Goal: Information Seeking & Learning: Learn about a topic

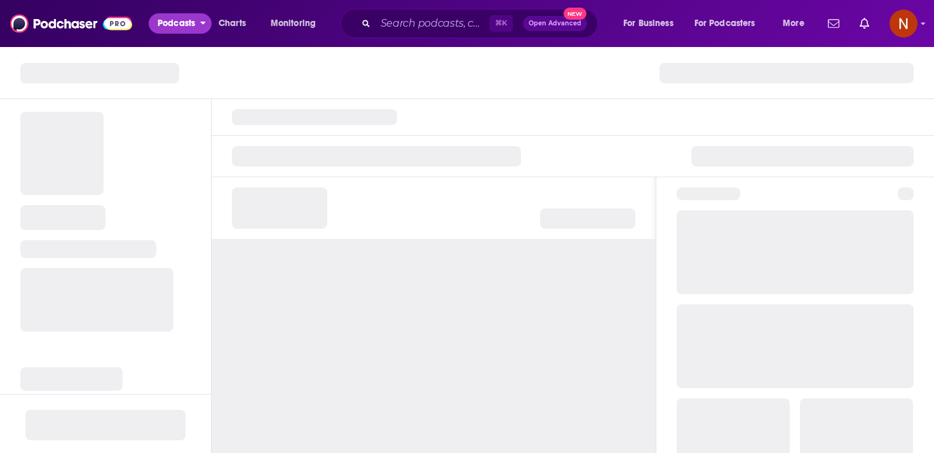
click at [170, 28] on span "Podcasts" at bounding box center [176, 24] width 37 height 18
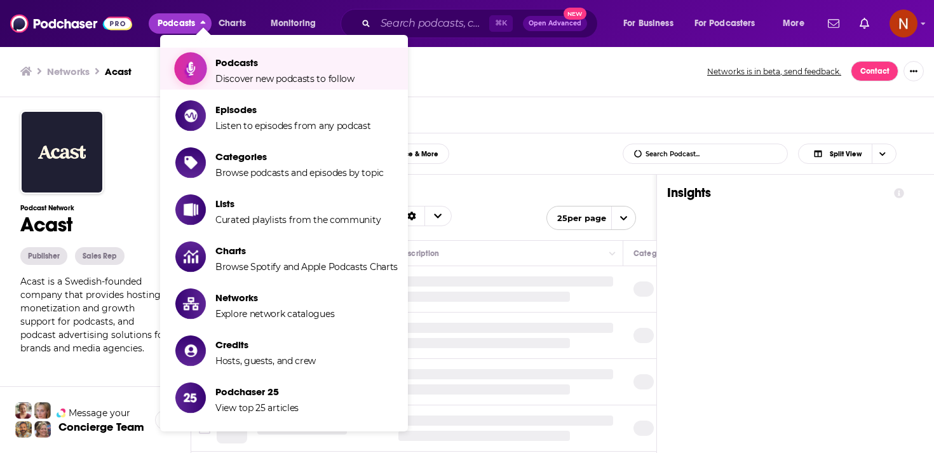
click at [206, 59] on link "Podcasts Discover new podcasts to follow" at bounding box center [286, 69] width 222 height 32
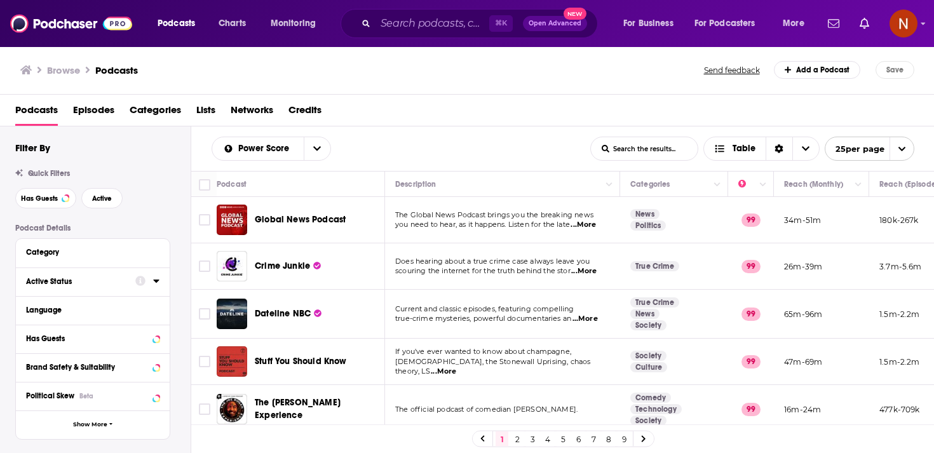
click at [156, 285] on icon at bounding box center [156, 281] width 6 height 10
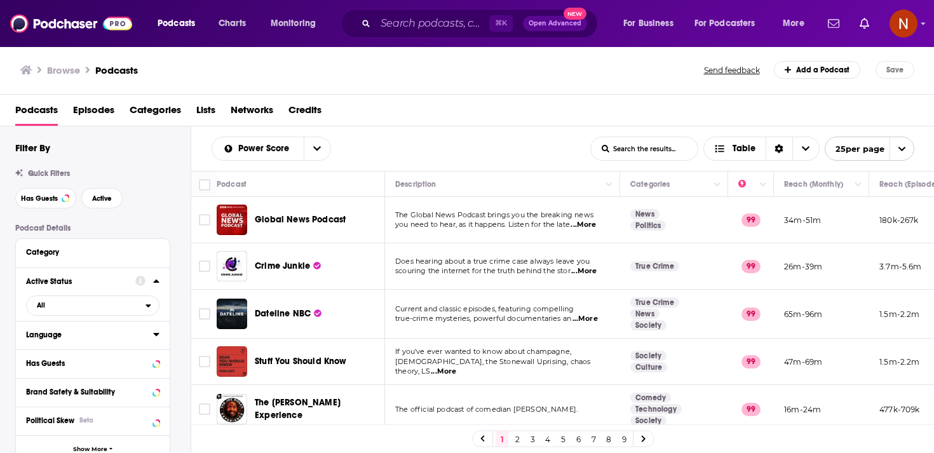
click at [158, 331] on icon at bounding box center [156, 334] width 6 height 10
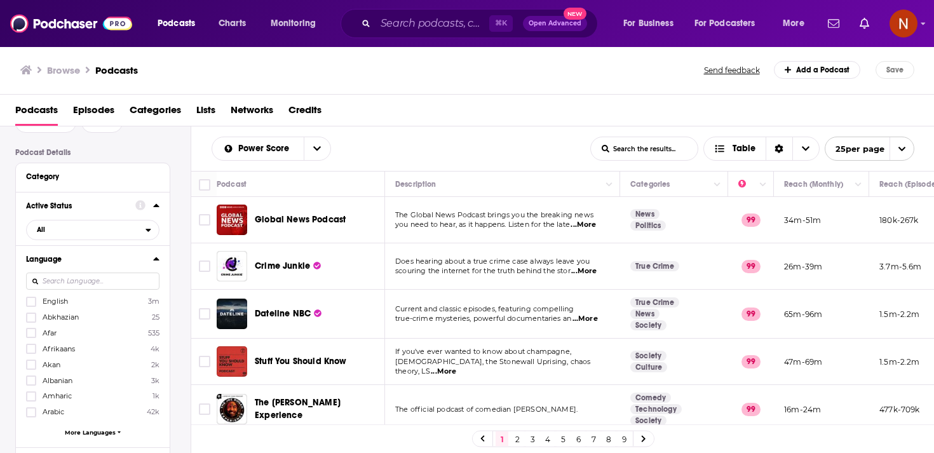
scroll to position [77, 0]
click at [30, 409] on icon at bounding box center [31, 411] width 8 height 8
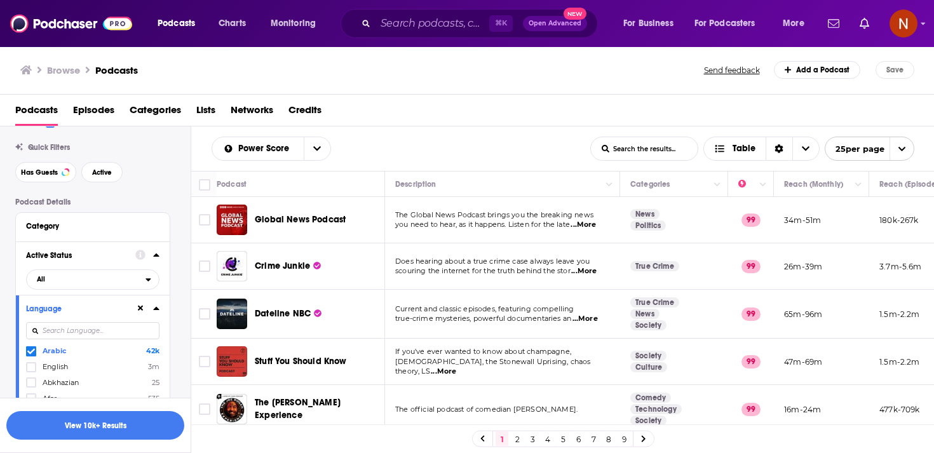
scroll to position [0, 0]
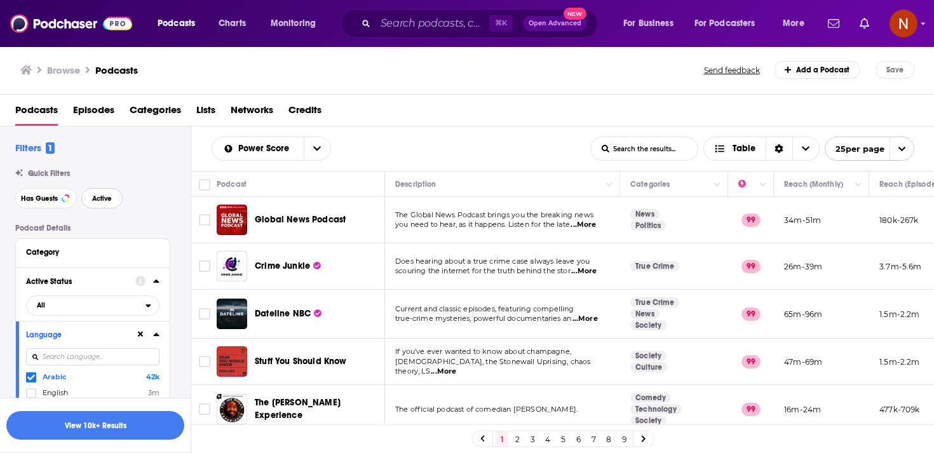
click at [105, 199] on span "Active" at bounding box center [102, 198] width 20 height 7
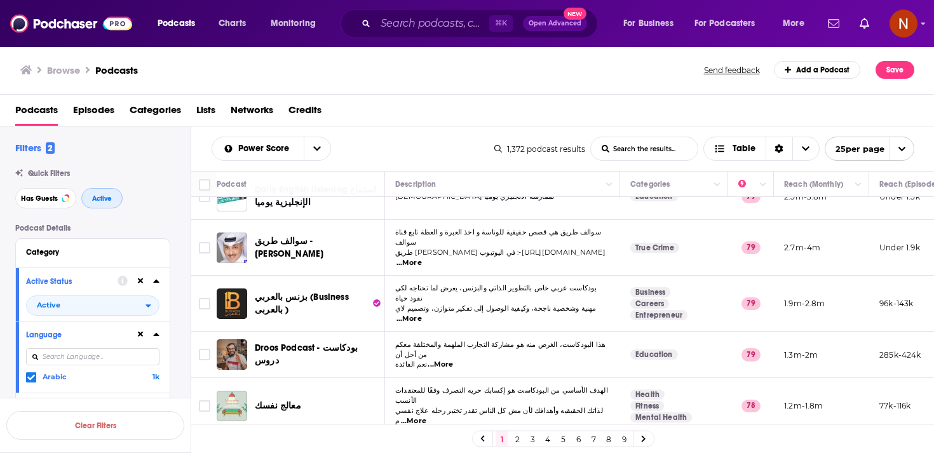
scroll to position [245, 0]
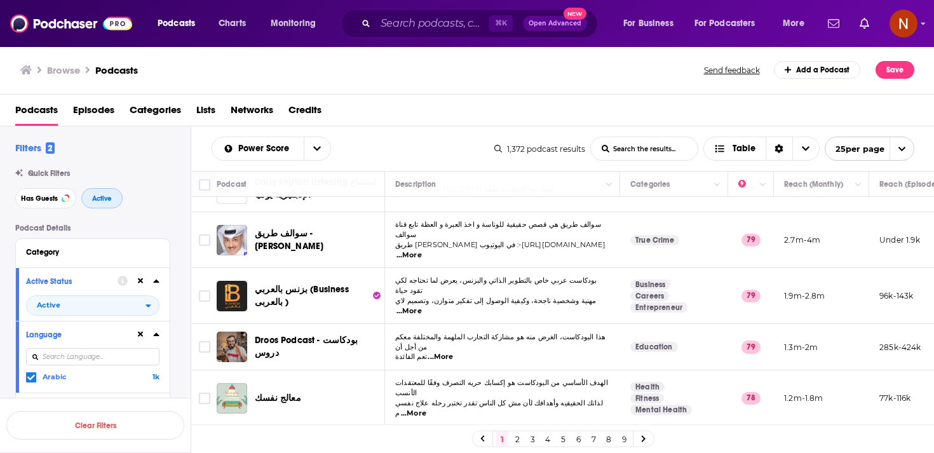
click at [104, 193] on button "Active" at bounding box center [101, 198] width 41 height 20
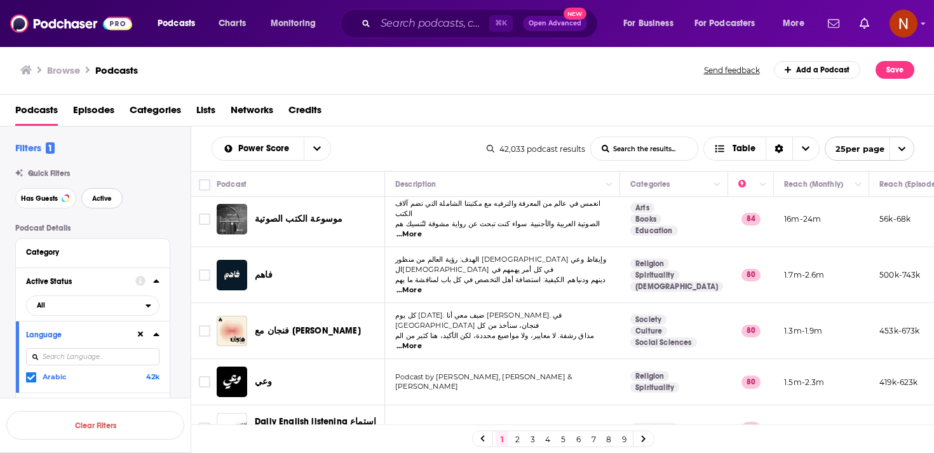
scroll to position [7, 0]
click at [257, 268] on span "فاهم" at bounding box center [264, 273] width 18 height 11
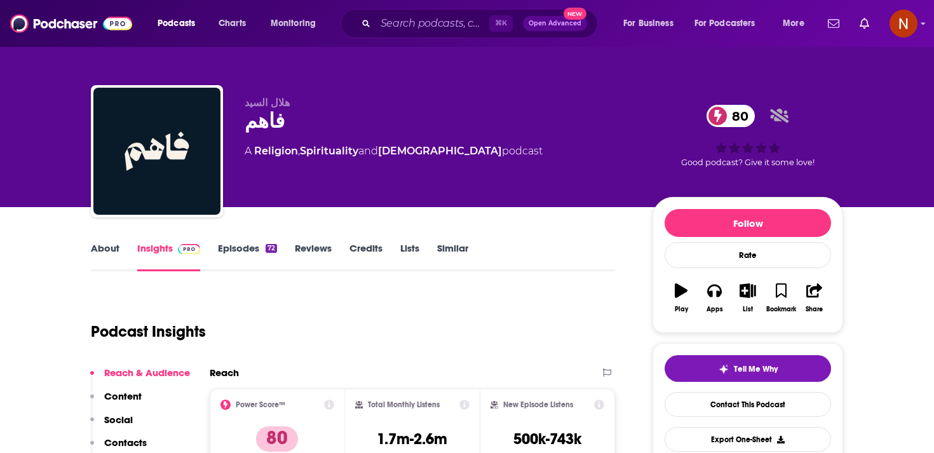
click at [262, 131] on div "فاهم 80" at bounding box center [438, 121] width 387 height 25
copy h2 "فاهم"
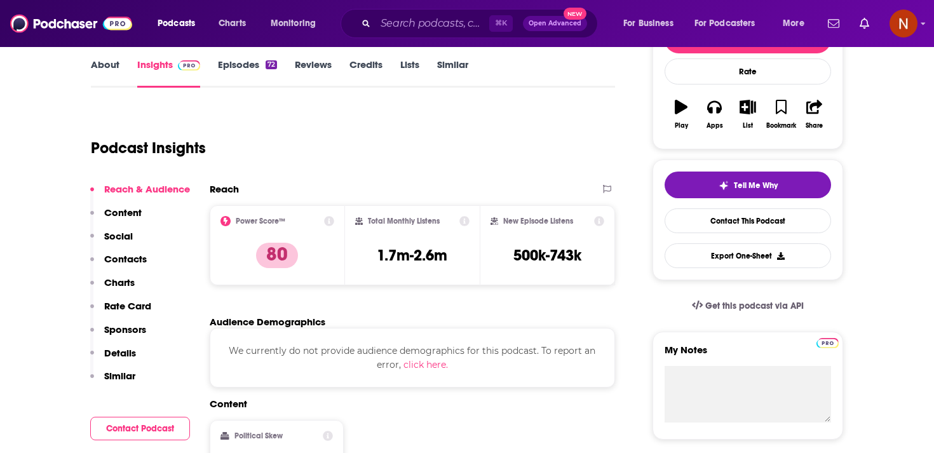
scroll to position [109, 0]
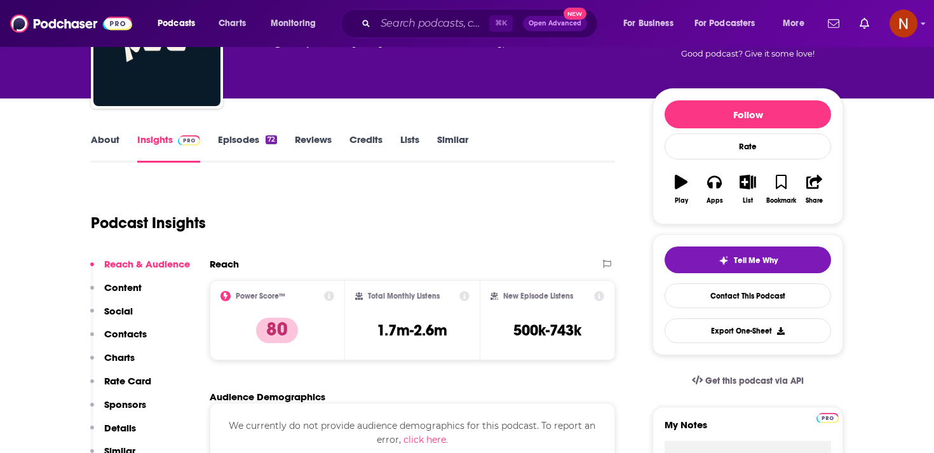
click at [257, 138] on link "Episodes 72" at bounding box center [247, 147] width 59 height 29
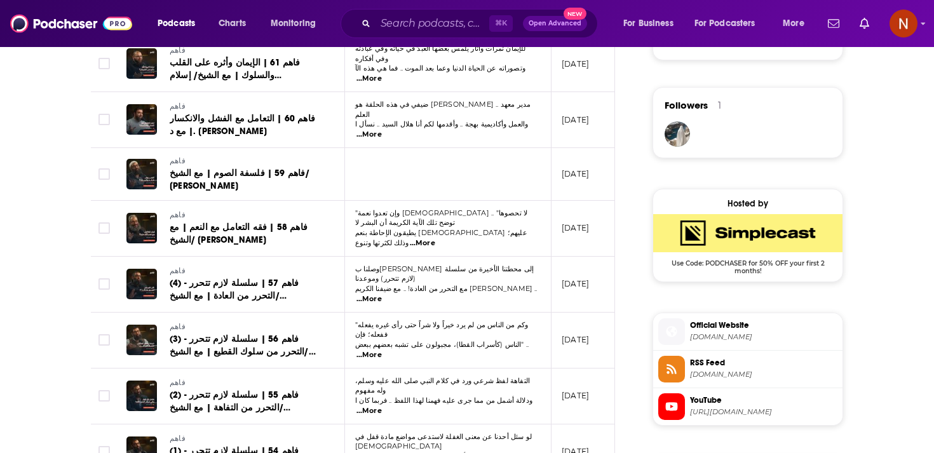
scroll to position [660, 0]
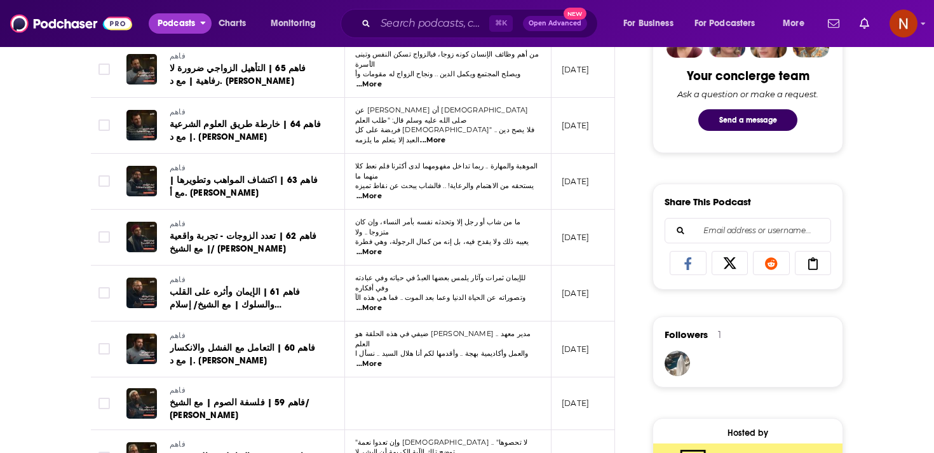
click at [195, 20] on span "Podcasts" at bounding box center [176, 24] width 37 height 18
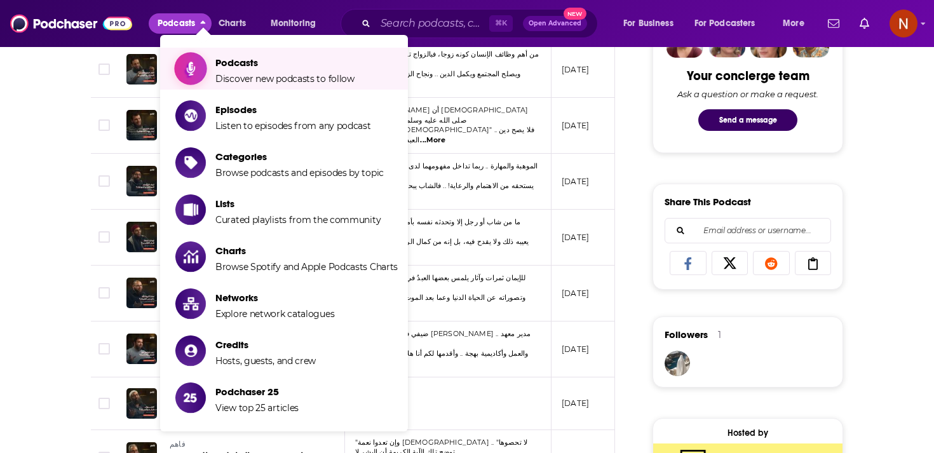
click at [224, 57] on span "Podcasts" at bounding box center [284, 63] width 139 height 12
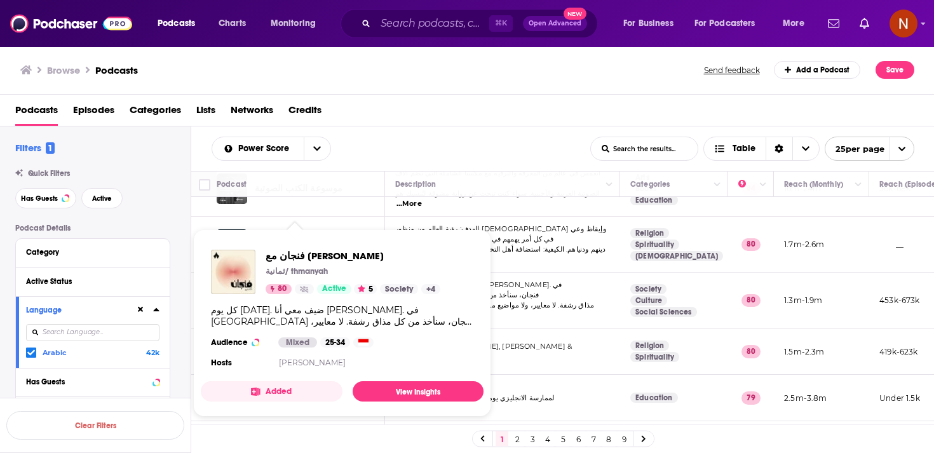
scroll to position [39, 0]
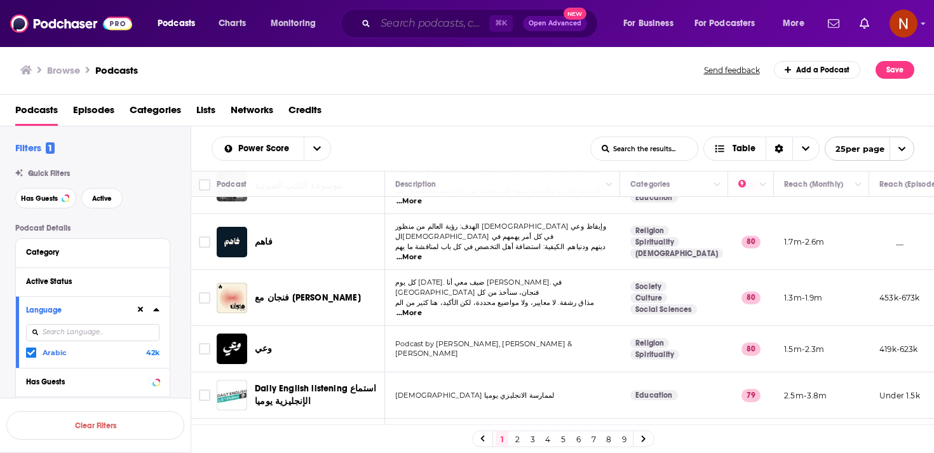
click at [430, 24] on input "Search podcasts, credits, & more..." at bounding box center [432, 23] width 114 height 20
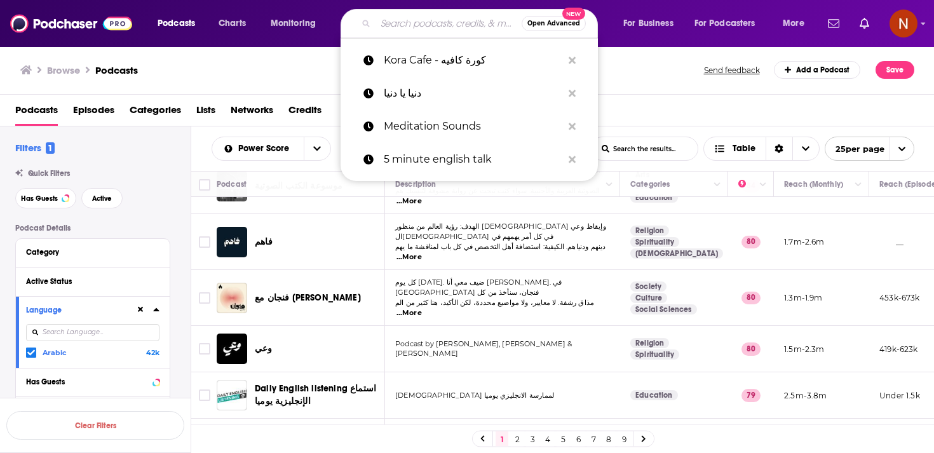
paste input "ياسر"
type input "ياسر"
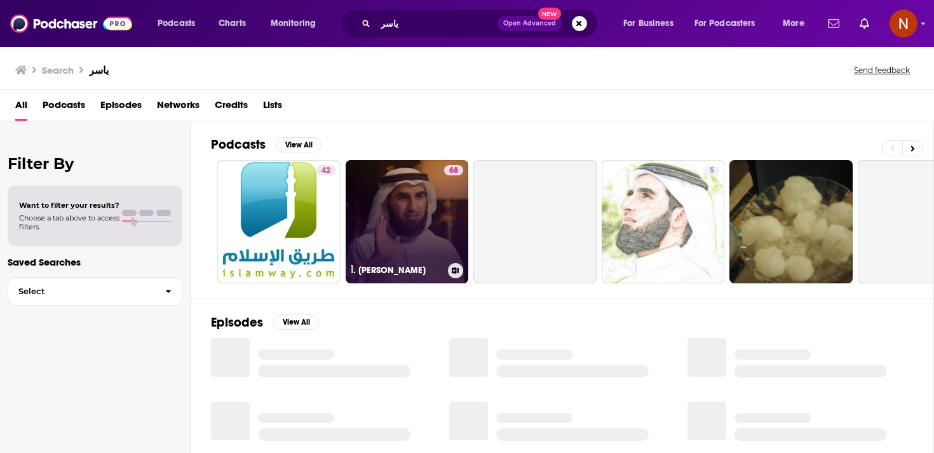
click at [421, 204] on link "68 أ. ياسر الحزيمي" at bounding box center [407, 221] width 123 height 123
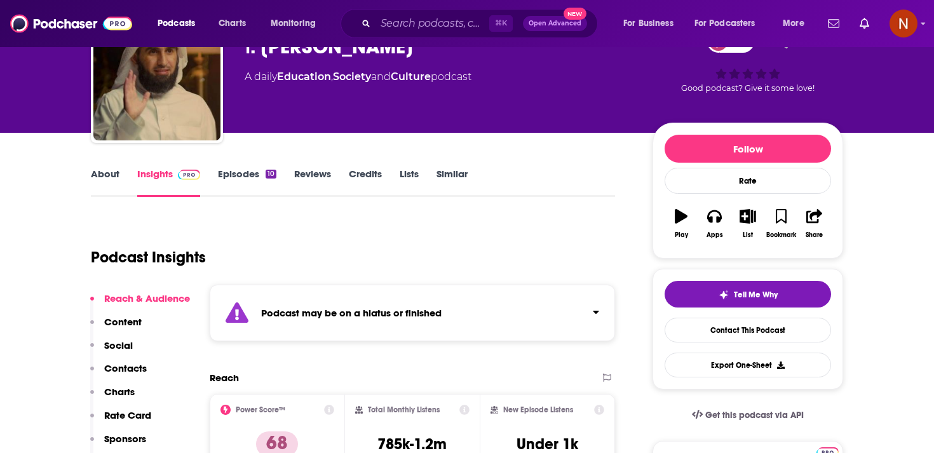
scroll to position [76, 0]
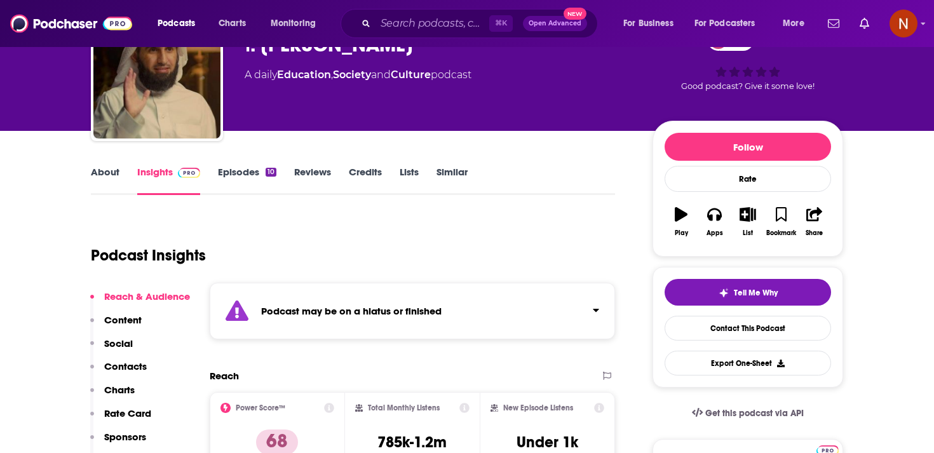
click at [412, 312] on strong "Podcast may be on a hiatus or finished" at bounding box center [351, 311] width 180 height 12
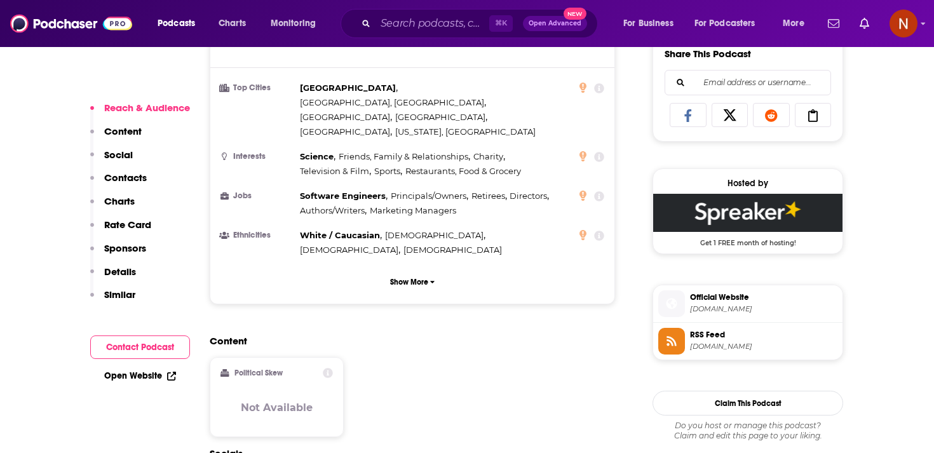
scroll to position [879, 0]
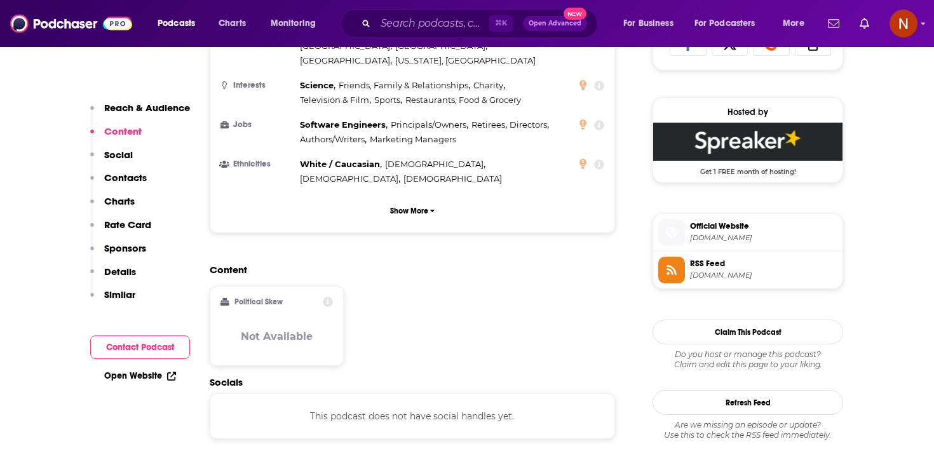
click at [727, 283] on link "RSS Feed spreaker.com" at bounding box center [747, 270] width 179 height 27
click at [698, 235] on span "open.spotify.com" at bounding box center [763, 238] width 147 height 10
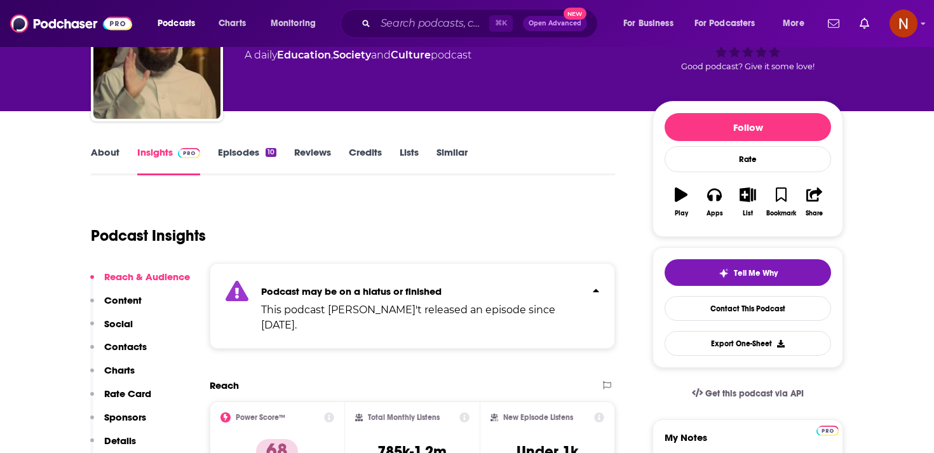
scroll to position [0, 0]
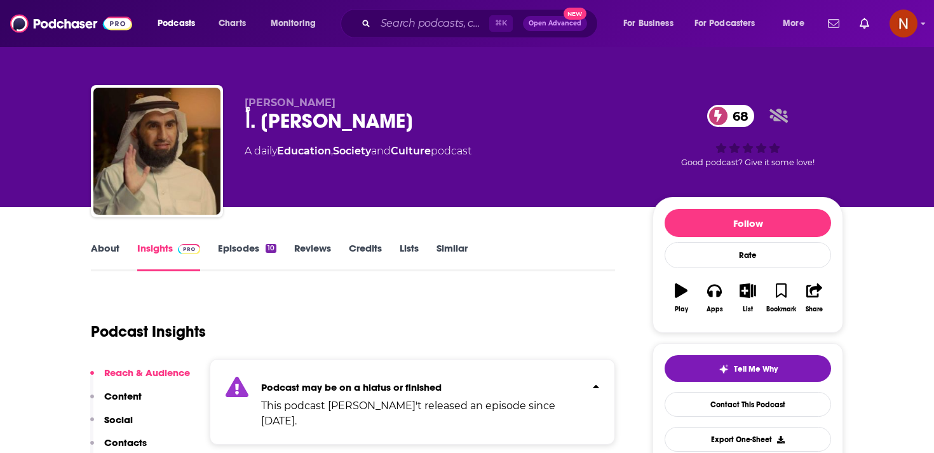
click at [304, 126] on div "أ. ياسر الحزيمي 68" at bounding box center [438, 121] width 387 height 25
copy div "أ. ياسر الحزيمي 68"
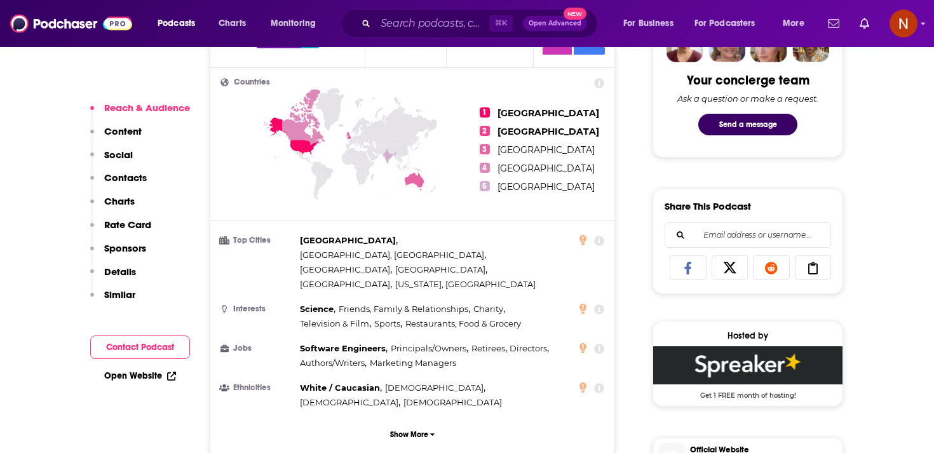
scroll to position [787, 0]
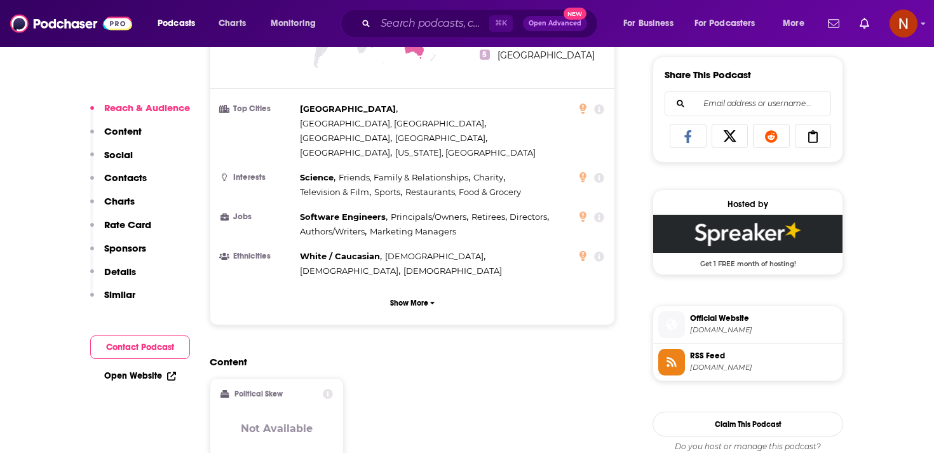
click at [706, 359] on span "RSS Feed" at bounding box center [763, 355] width 147 height 11
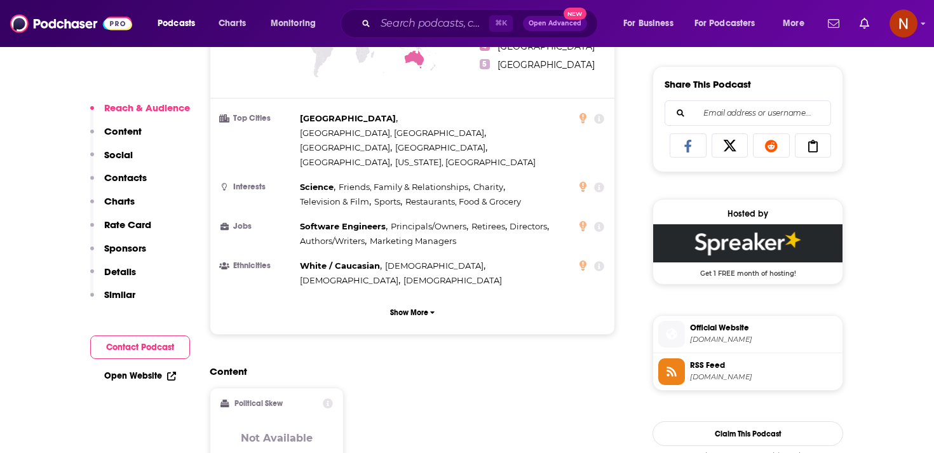
scroll to position [799, 0]
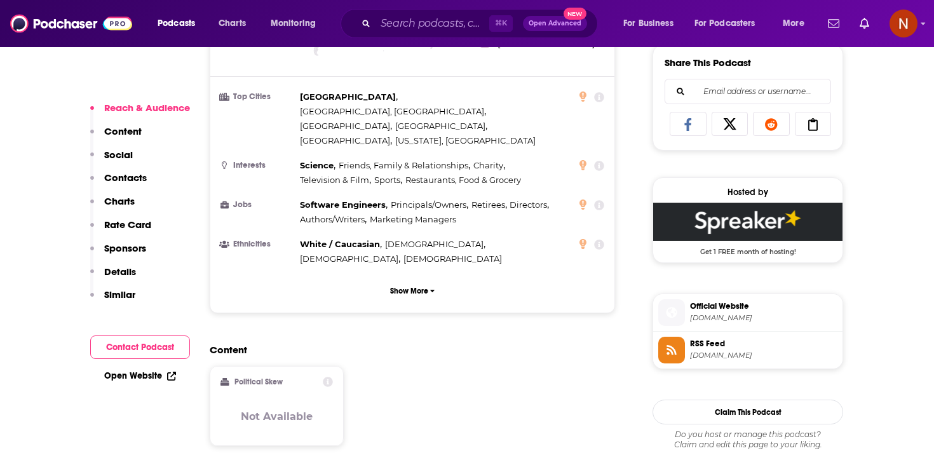
click at [704, 316] on span "open.spotify.com" at bounding box center [763, 318] width 147 height 10
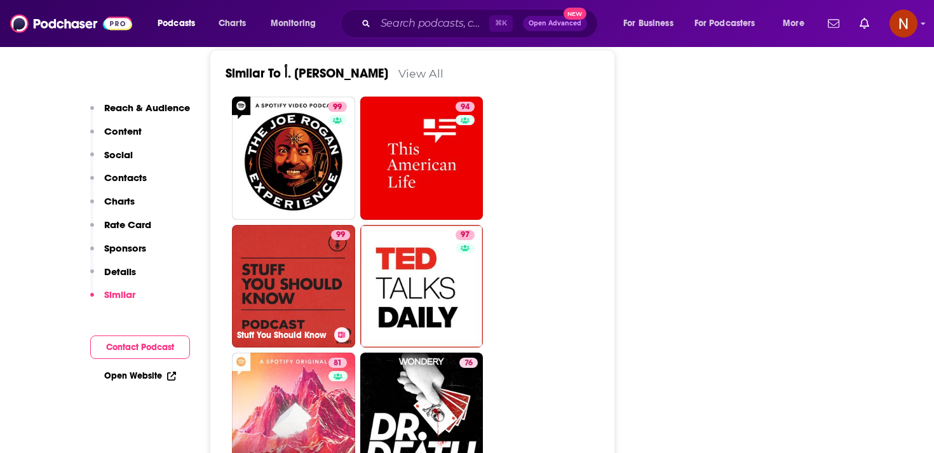
scroll to position [2136, 0]
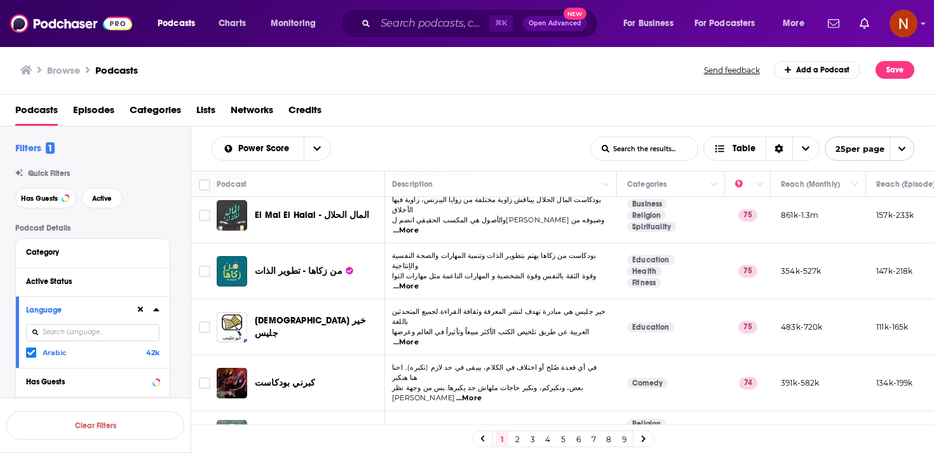
scroll to position [970, 3]
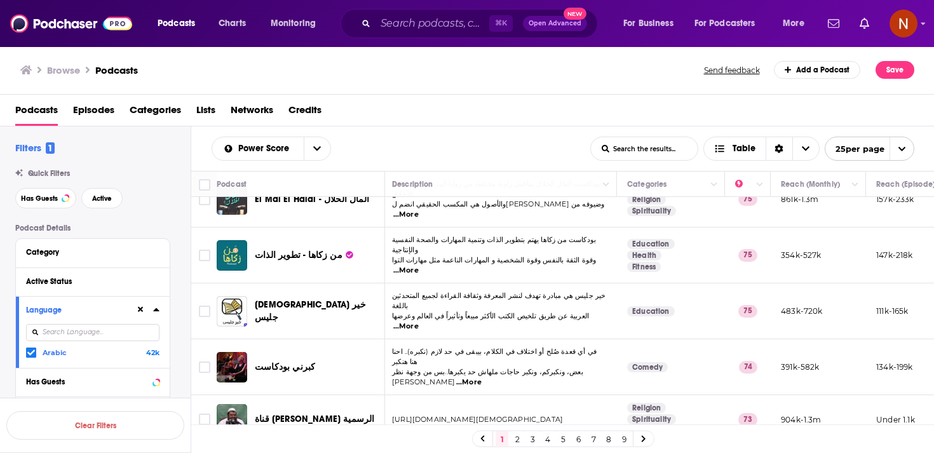
click at [519, 440] on link "2" at bounding box center [517, 438] width 13 height 15
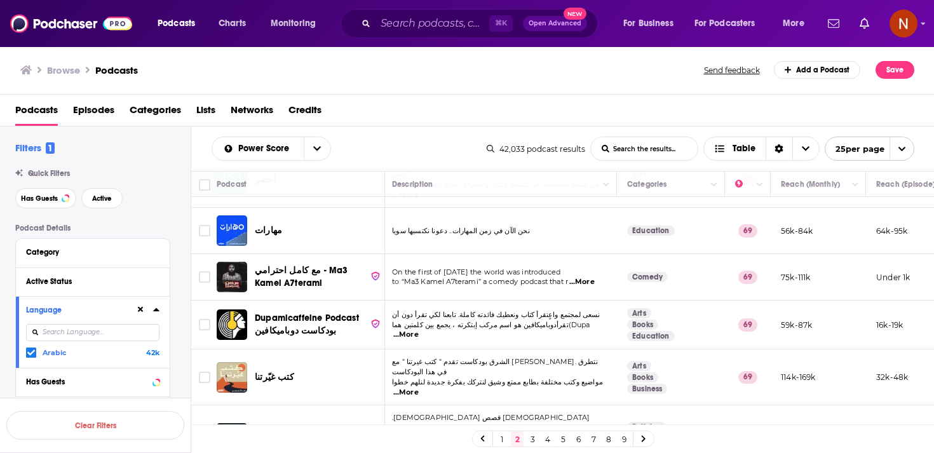
scroll to position [952, 3]
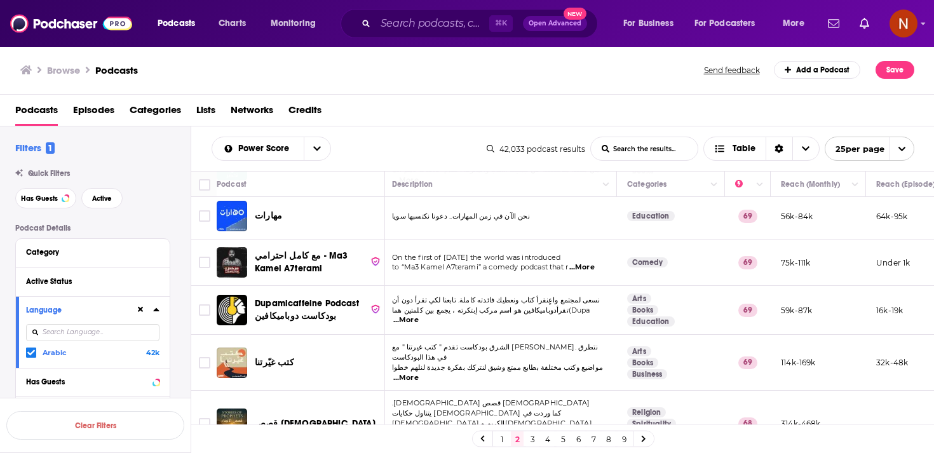
click at [532, 441] on link "3" at bounding box center [532, 438] width 13 height 15
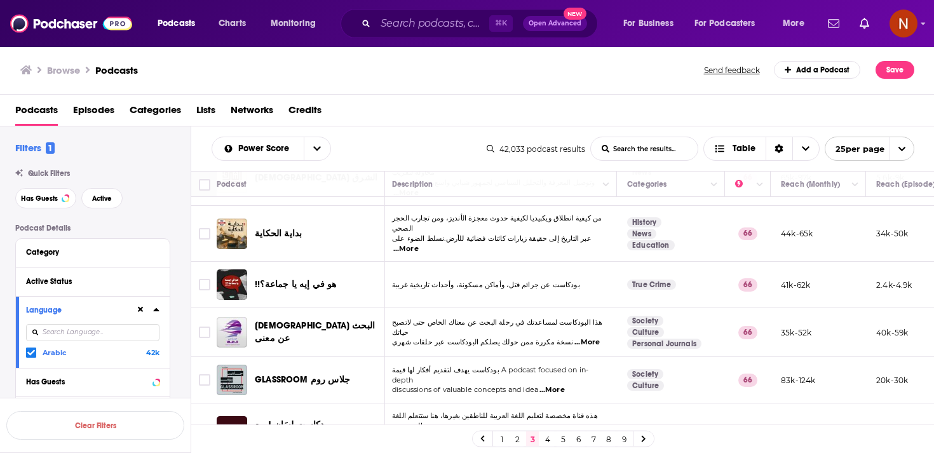
scroll to position [817, 3]
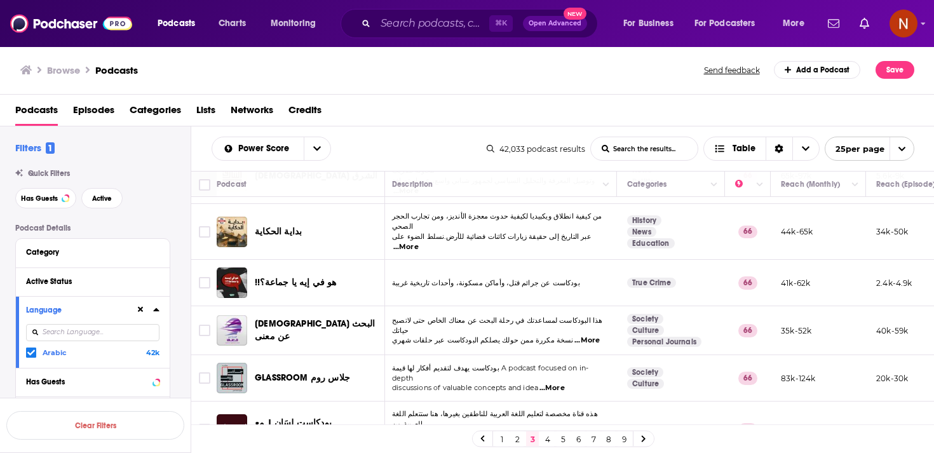
click at [377, 417] on div "بودكاست لِسَان | مع سالم القحطاني" at bounding box center [321, 429] width 132 height 25
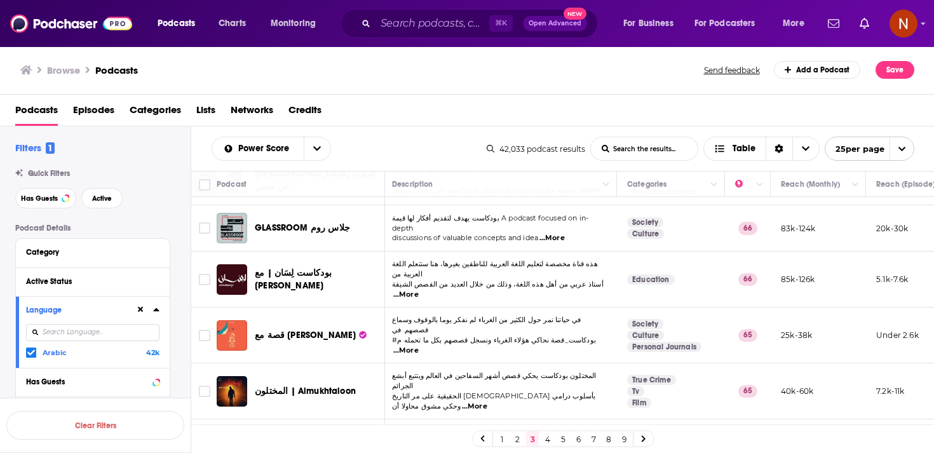
scroll to position [970, 3]
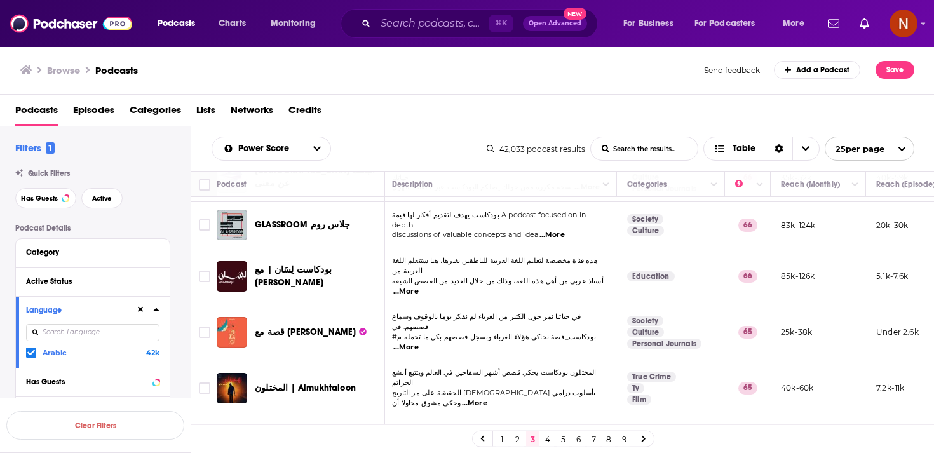
click at [548, 436] on link "4" at bounding box center [547, 438] width 13 height 15
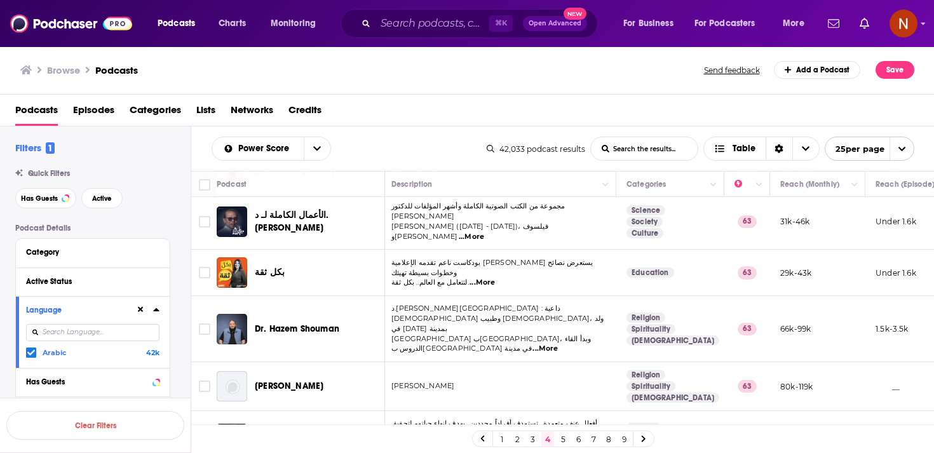
scroll to position [957, 4]
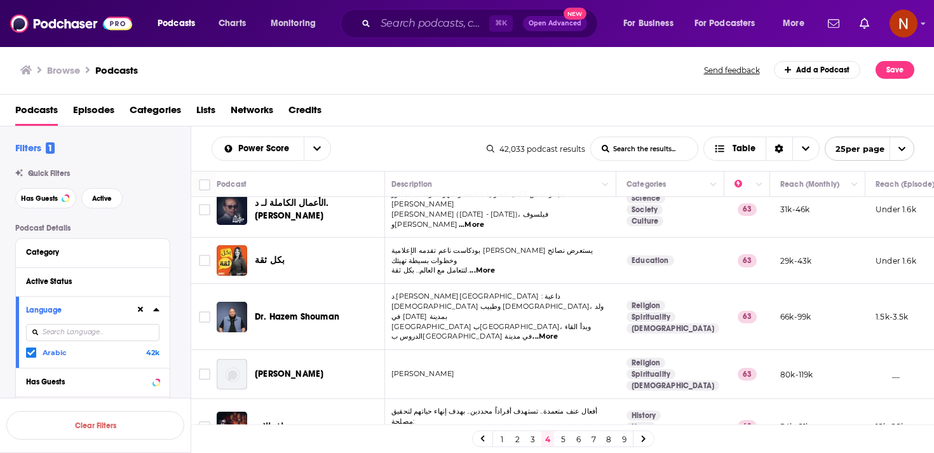
click at [566, 439] on link "5" at bounding box center [562, 438] width 13 height 15
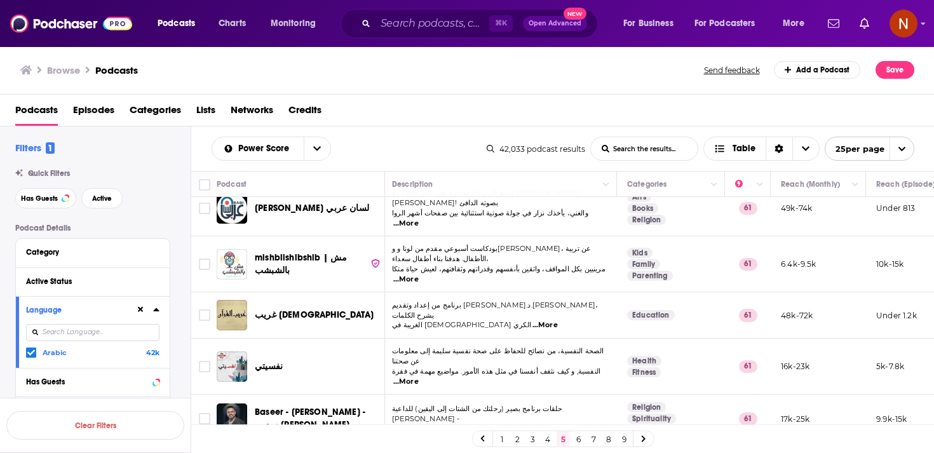
scroll to position [950, 3]
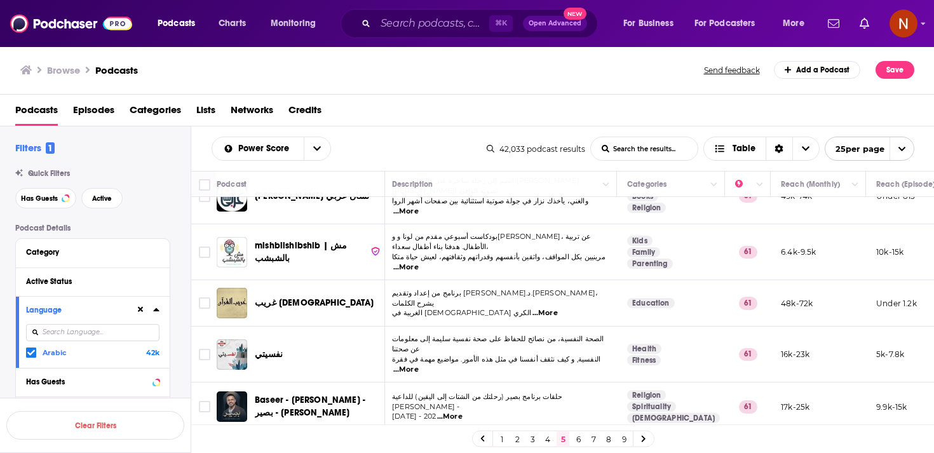
click at [580, 440] on link "6" at bounding box center [578, 438] width 13 height 15
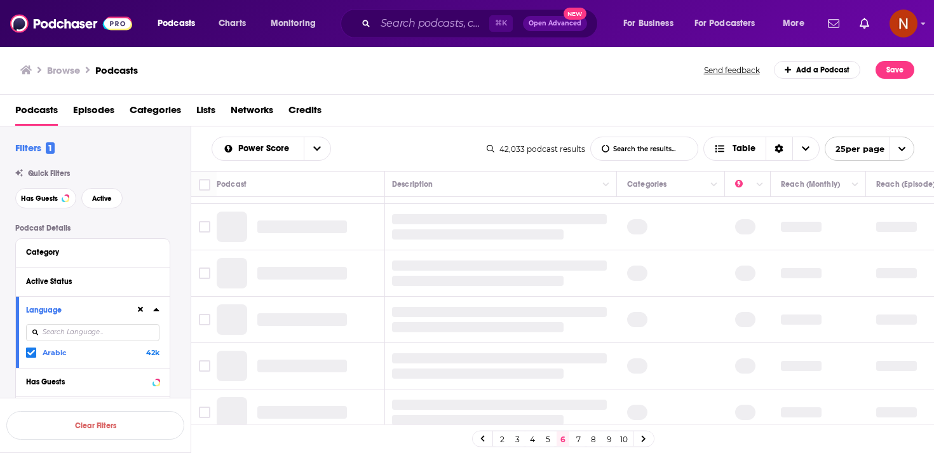
scroll to position [0, 3]
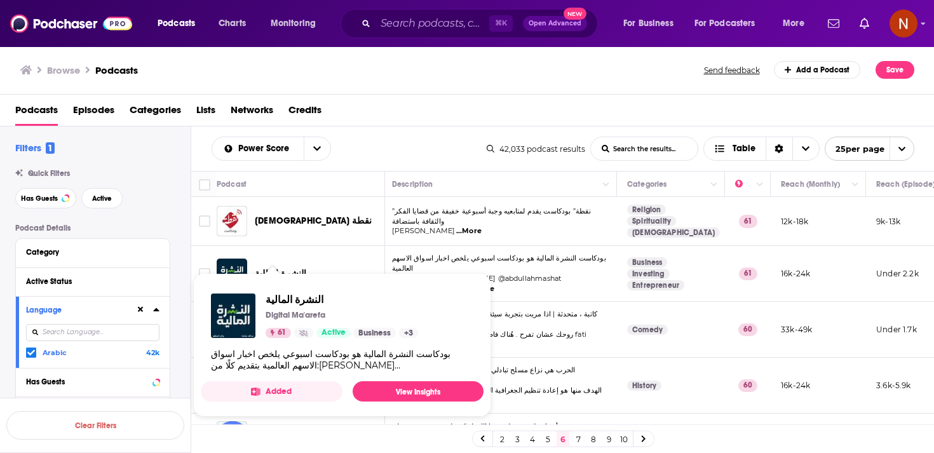
click at [375, 86] on div "Browse Podcasts Send feedback Add a Podcast Save" at bounding box center [467, 70] width 934 height 49
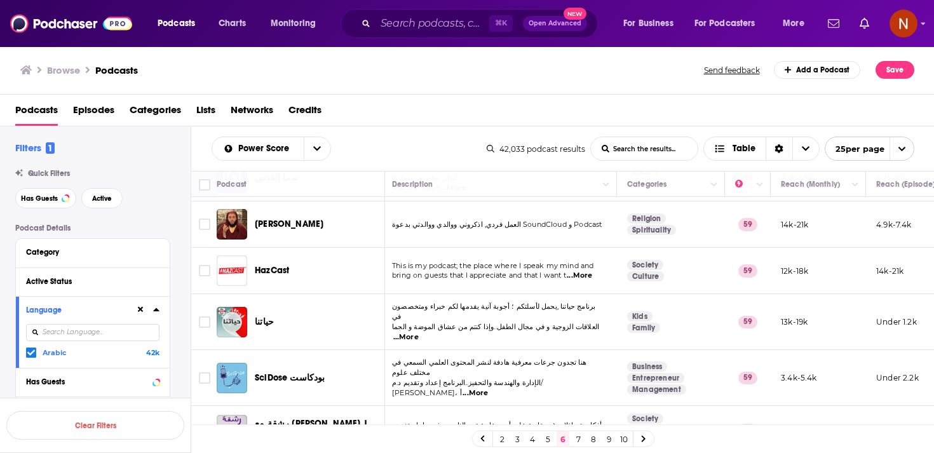
scroll to position [955, 3]
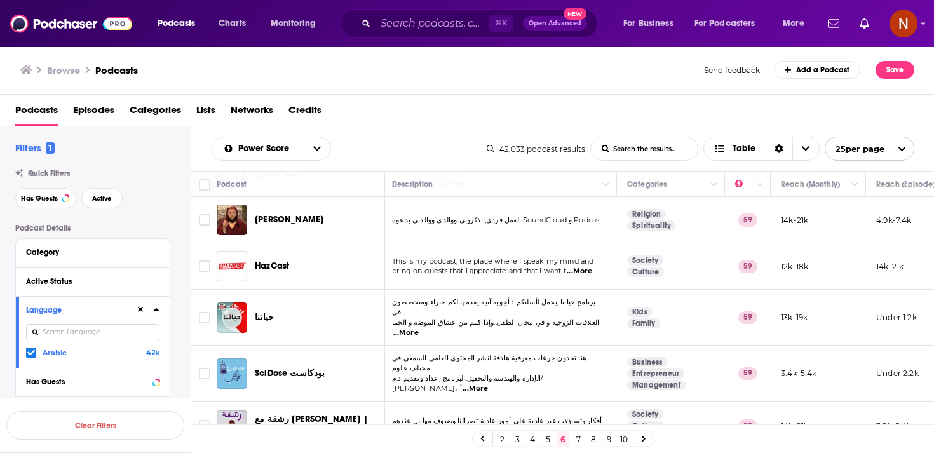
click at [581, 443] on link "7" at bounding box center [578, 438] width 13 height 15
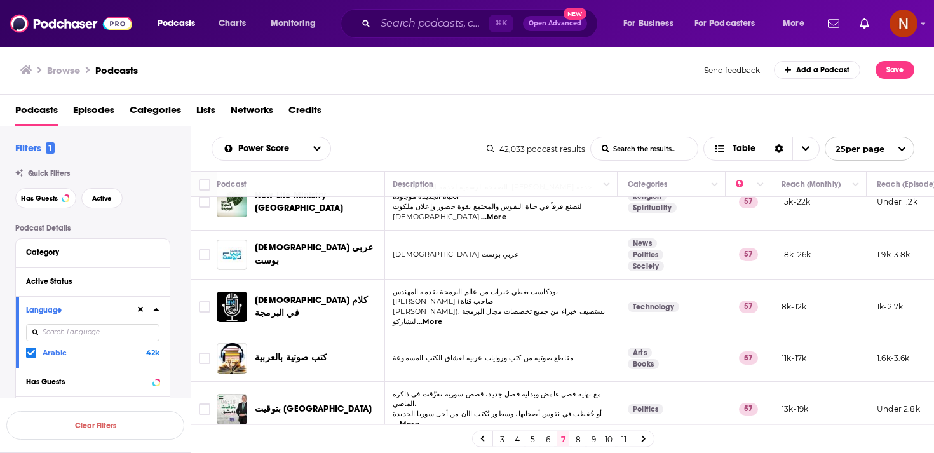
scroll to position [960, 2]
click at [577, 441] on link "8" at bounding box center [578, 438] width 13 height 15
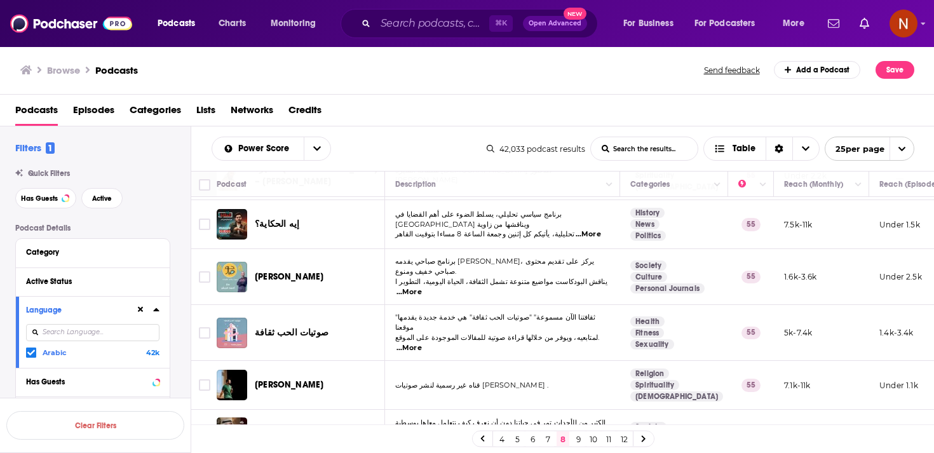
scroll to position [957, 0]
click at [582, 440] on link "9" at bounding box center [578, 438] width 13 height 15
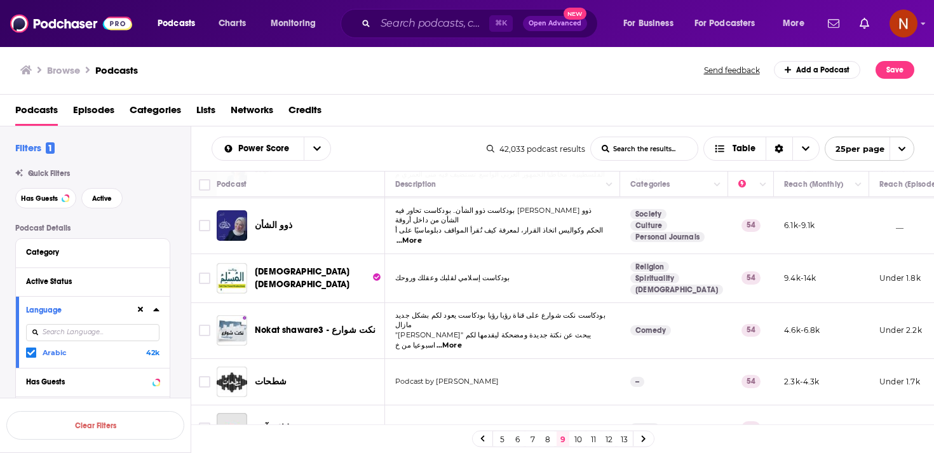
scroll to position [980, 0]
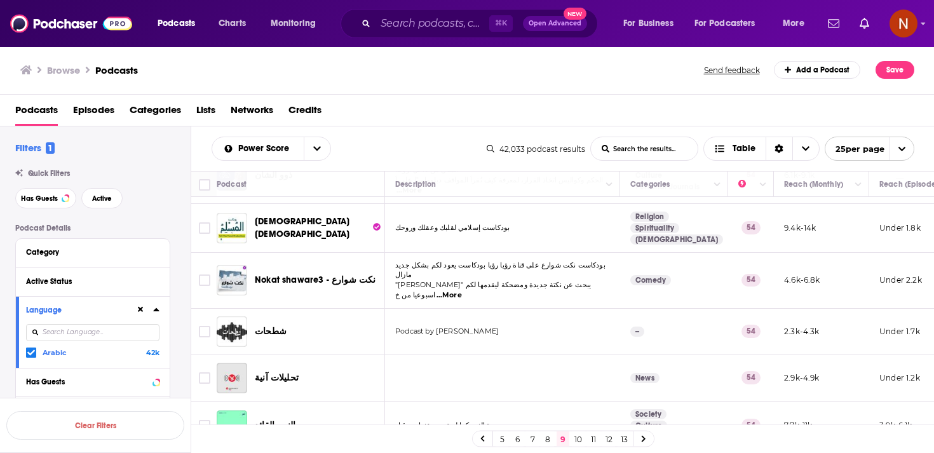
click at [575, 438] on link "10" at bounding box center [578, 438] width 13 height 15
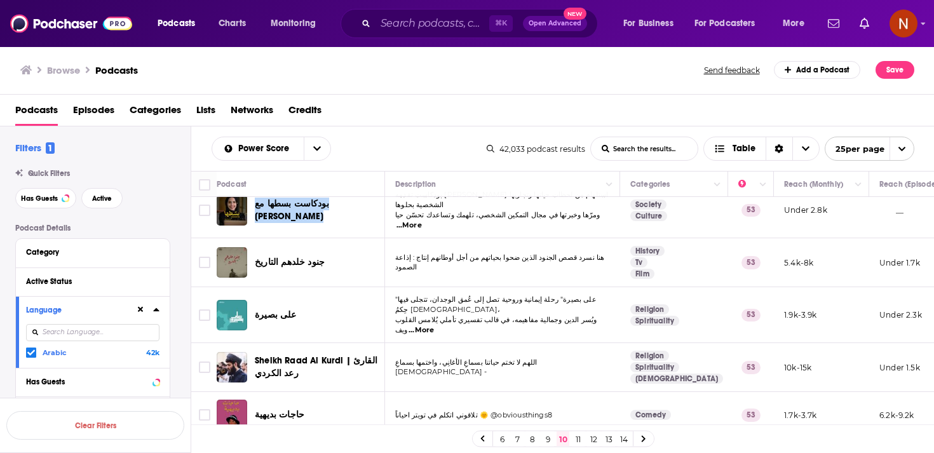
scroll to position [554, 0]
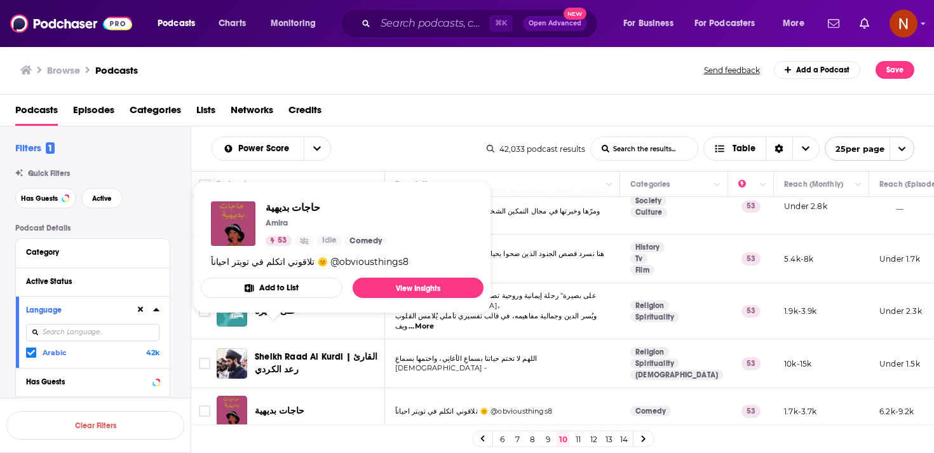
click at [263, 405] on span "حاجات بديهية" at bounding box center [280, 410] width 50 height 11
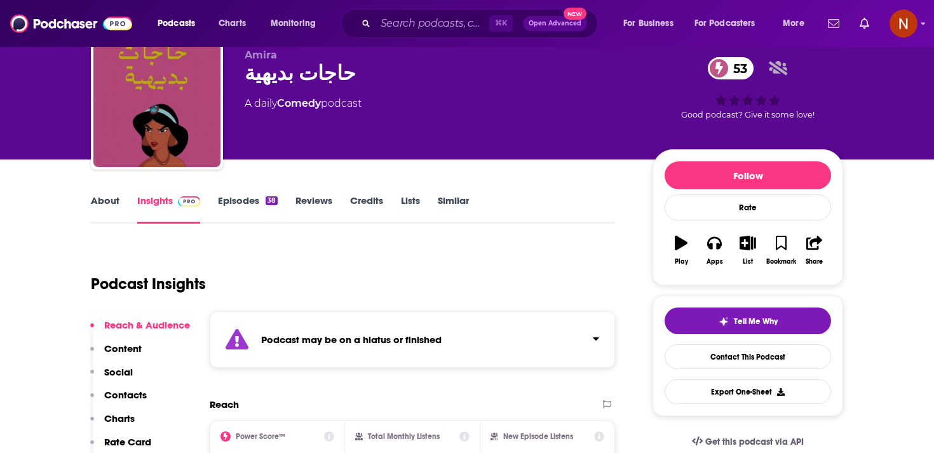
scroll to position [51, 0]
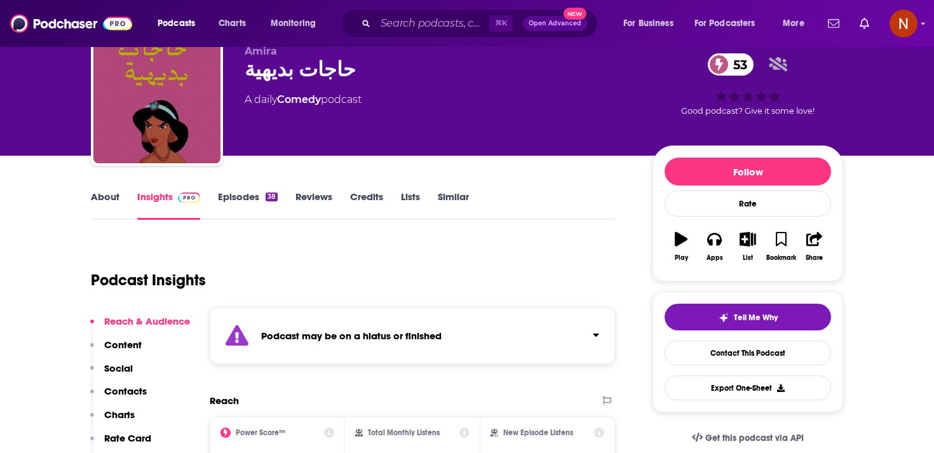
click at [279, 342] on div "Podcast may be on a hiatus or finished" at bounding box center [412, 335] width 405 height 57
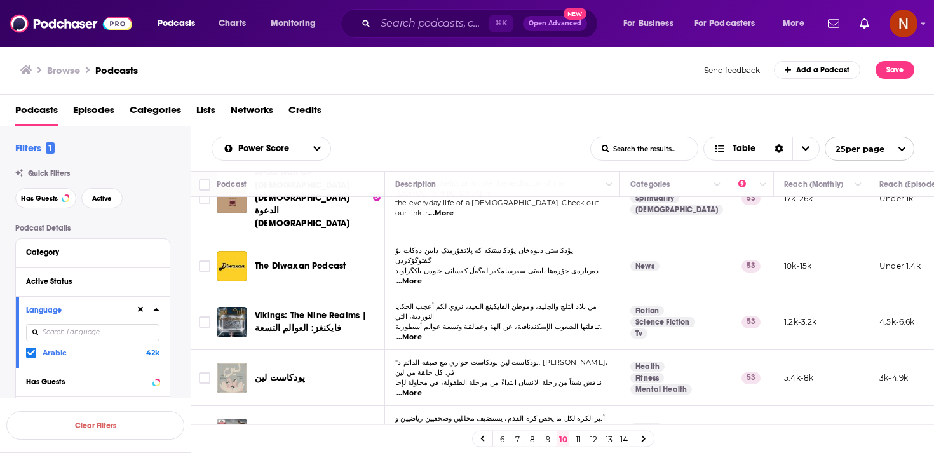
scroll to position [957, 0]
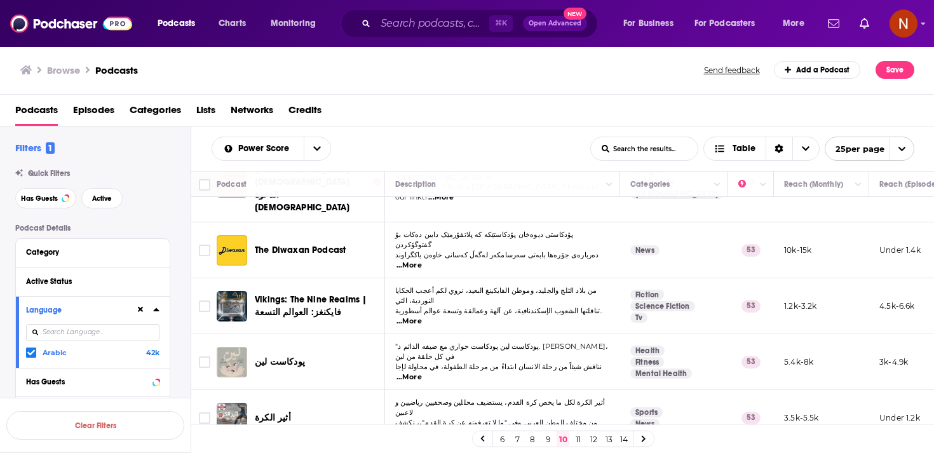
click at [582, 441] on link "11" at bounding box center [578, 438] width 13 height 15
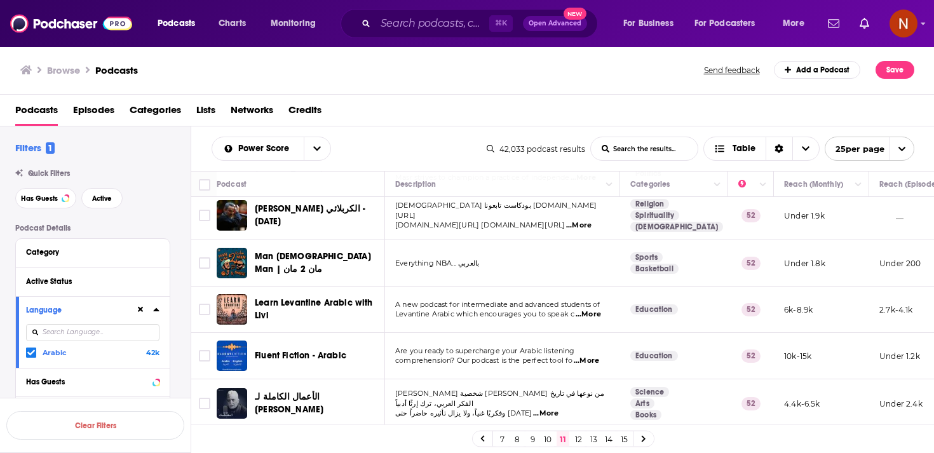
scroll to position [174, 0]
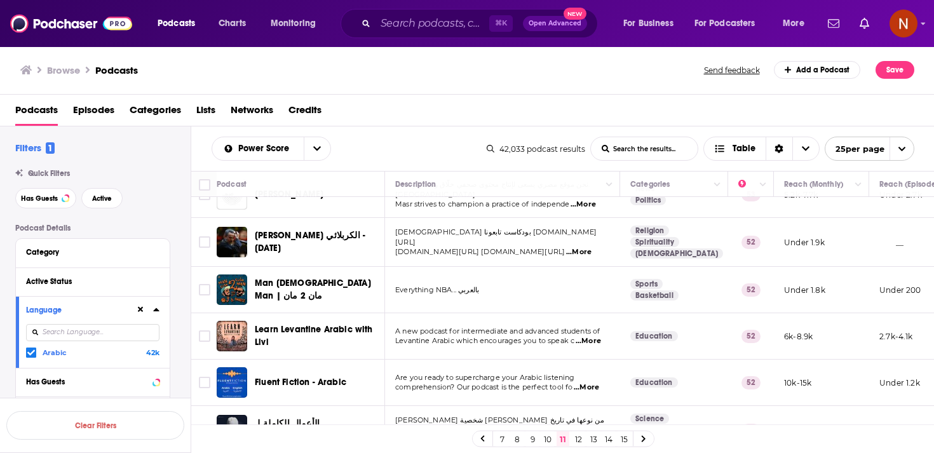
click at [499, 443] on link "7" at bounding box center [501, 438] width 13 height 15
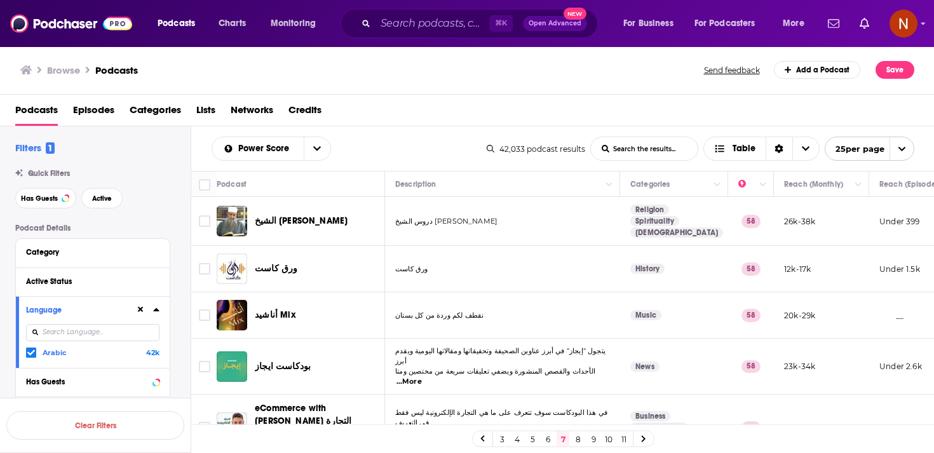
click at [503, 441] on link "3" at bounding box center [501, 438] width 13 height 15
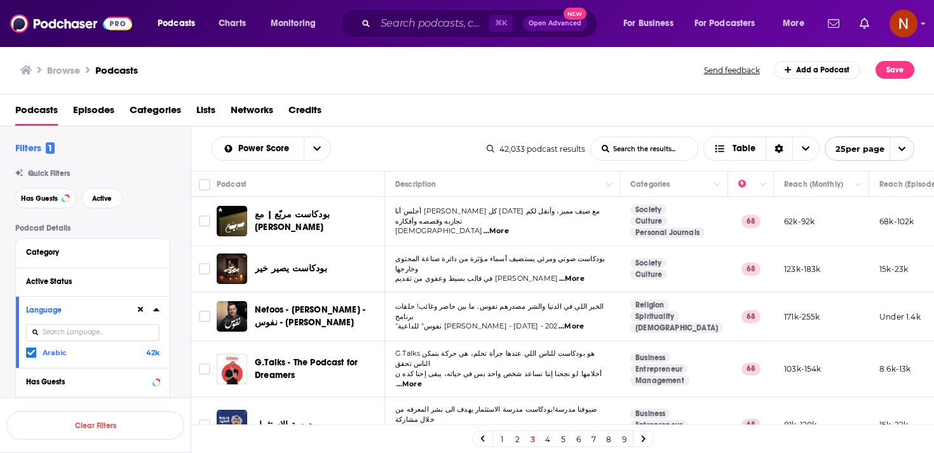
click at [503, 441] on link "1" at bounding box center [501, 438] width 13 height 15
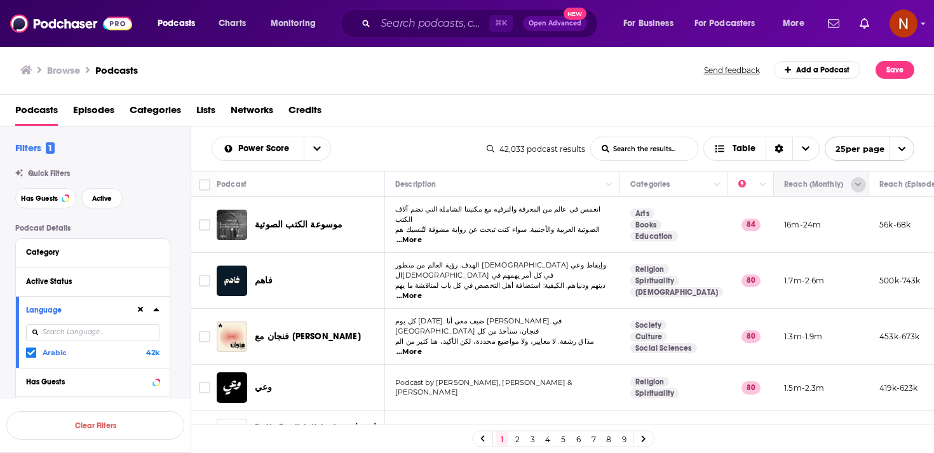
click at [856, 185] on icon "Column Actions" at bounding box center [858, 185] width 6 height 8
click at [742, 151] on div at bounding box center [467, 226] width 934 height 453
click at [727, 151] on span "Choose View" at bounding box center [722, 148] width 17 height 9
click at [763, 112] on div "Podcasts Episodes Categories Lists Networks Credits" at bounding box center [469, 113] width 909 height 26
